Goal: Task Accomplishment & Management: Complete application form

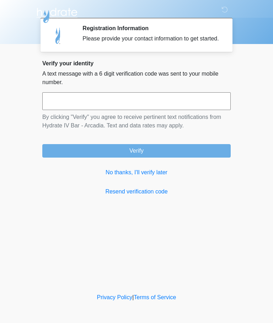
scroll to position [0, 0]
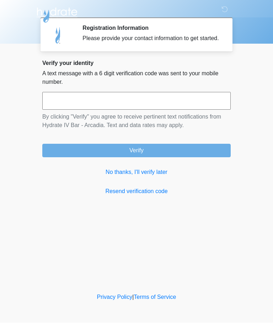
click at [151, 177] on link "No thanks, I'll verify later" at bounding box center [136, 172] width 188 height 9
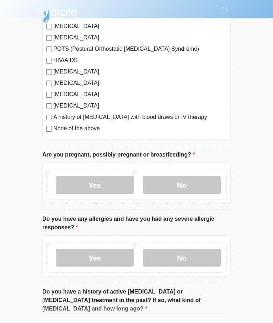
scroll to position [177, 0]
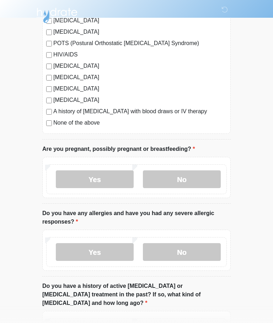
click at [200, 182] on label "No" at bounding box center [182, 179] width 78 height 18
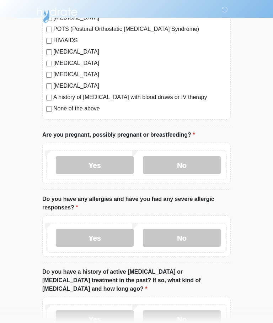
scroll to position [248, 0]
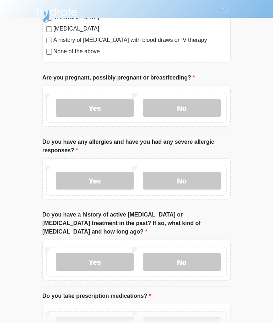
click at [206, 184] on label "No" at bounding box center [182, 181] width 78 height 18
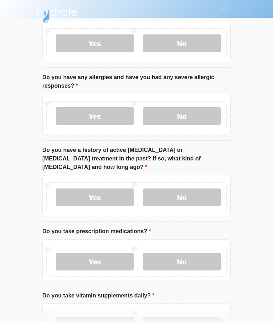
scroll to position [321, 0]
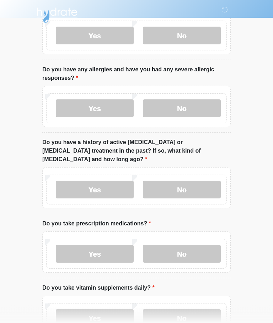
click at [196, 186] on label "No" at bounding box center [182, 190] width 78 height 18
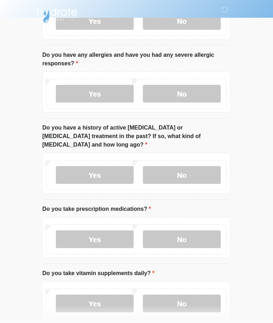
scroll to position [364, 0]
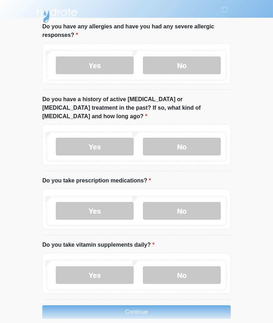
click at [192, 204] on label "No" at bounding box center [182, 211] width 78 height 18
click at [200, 266] on label "No" at bounding box center [182, 275] width 78 height 18
click at [204, 305] on button "Continue" at bounding box center [136, 311] width 188 height 13
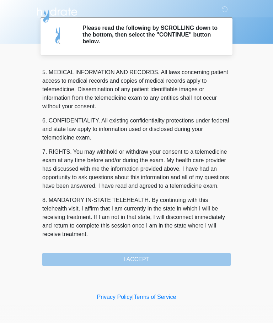
scroll to position [231, 0]
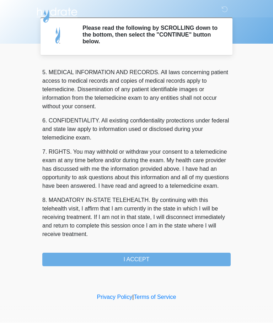
click at [170, 259] on button "I ACCEPT" at bounding box center [136, 259] width 188 height 13
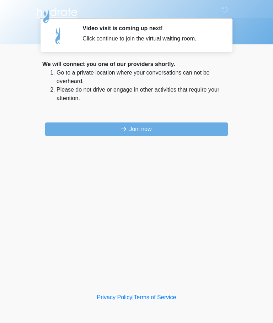
click at [173, 131] on button "Join now" at bounding box center [136, 129] width 183 height 13
